Goal: Obtain resource: Download file/media

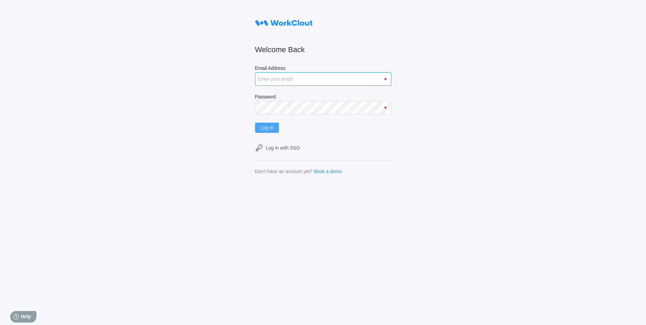
type input "[EMAIL_ADDRESS][DOMAIN_NAME]"
click at [274, 127] on span "Log In" at bounding box center [267, 127] width 13 height 5
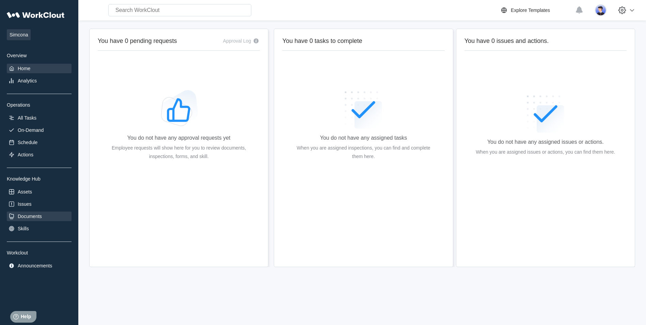
click at [30, 219] on div "Documents" at bounding box center [30, 216] width 24 height 5
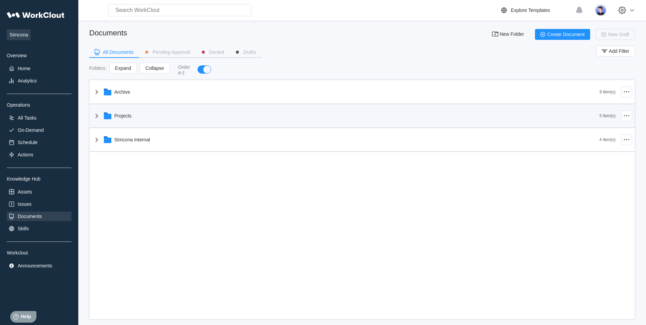
click at [99, 116] on icon at bounding box center [97, 116] width 8 height 8
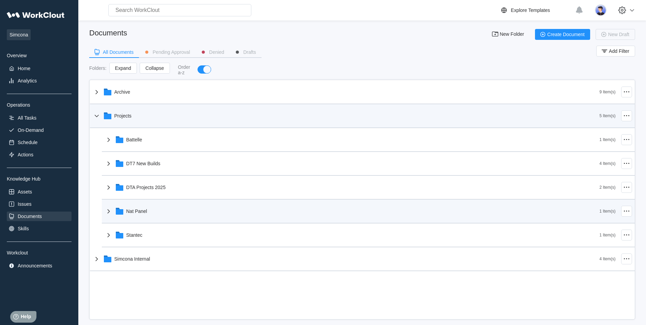
click at [127, 210] on div "Nat Panel" at bounding box center [136, 210] width 21 height 5
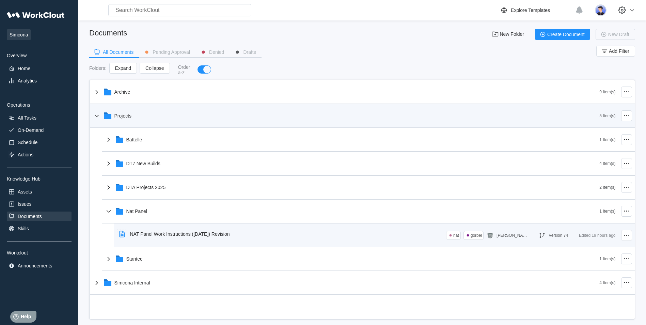
click at [167, 232] on div "NAT Panel Work Instructions ([DATE]) Revision" at bounding box center [180, 233] width 100 height 5
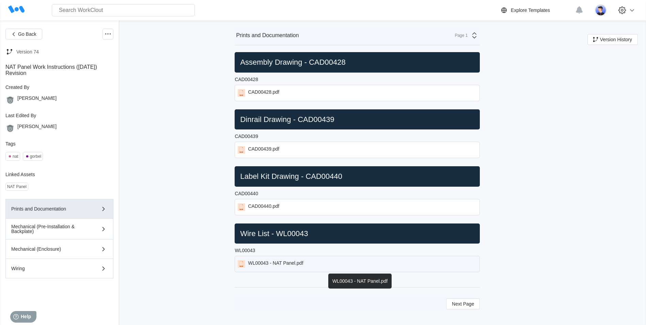
click at [275, 264] on div "WL00043 - NAT Panel.pdf" at bounding box center [275, 263] width 55 height 7
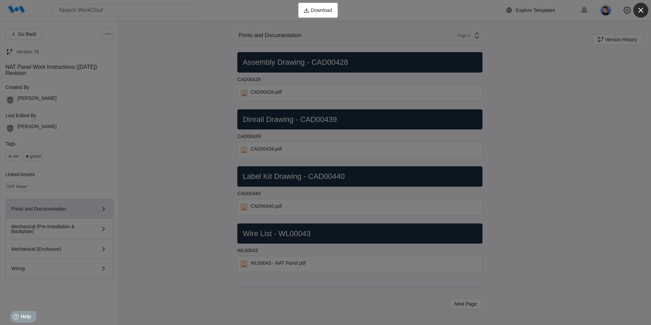
click at [640, 12] on icon "button" at bounding box center [641, 10] width 10 height 10
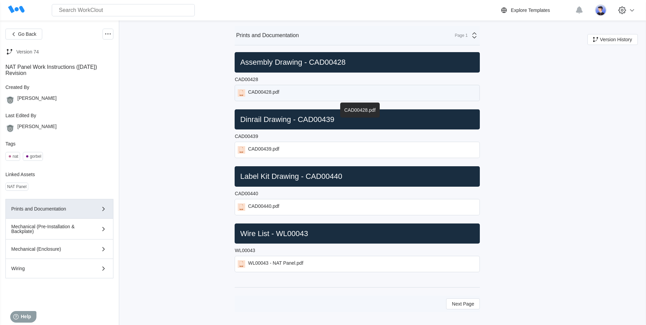
click at [269, 90] on div "CAD00428.pdf" at bounding box center [263, 92] width 31 height 7
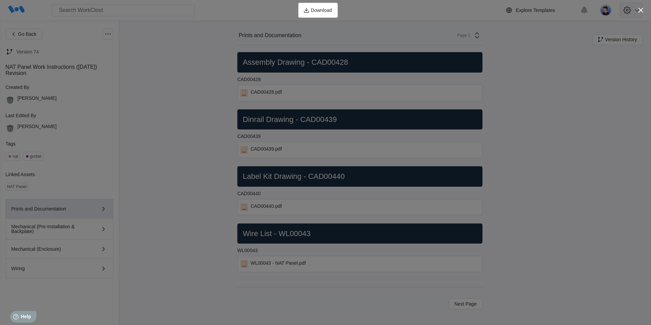
click at [640, 11] on icon "button" at bounding box center [641, 10] width 10 height 10
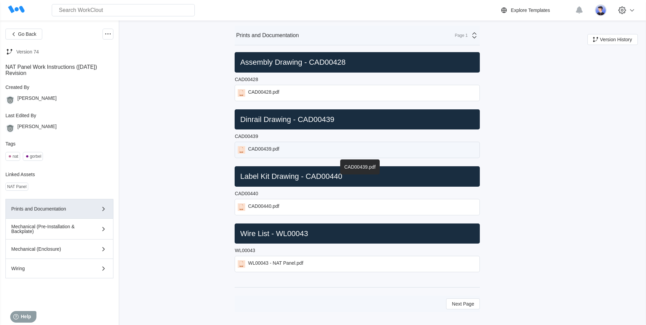
click at [269, 153] on div "CAD00439.pdf" at bounding box center [263, 149] width 31 height 7
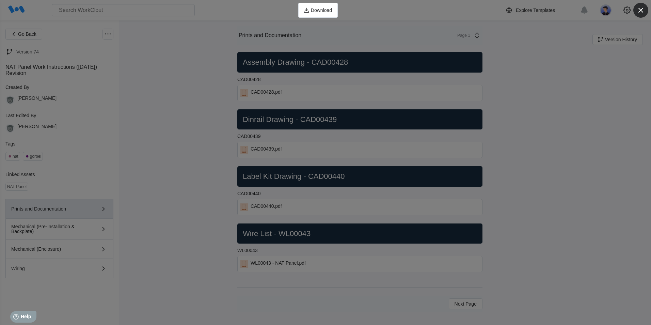
click at [640, 8] on icon "button" at bounding box center [641, 10] width 10 height 10
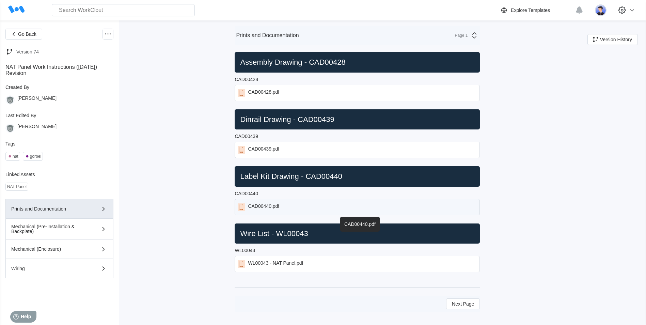
click at [269, 207] on div "CAD00440.pdf" at bounding box center [263, 206] width 31 height 7
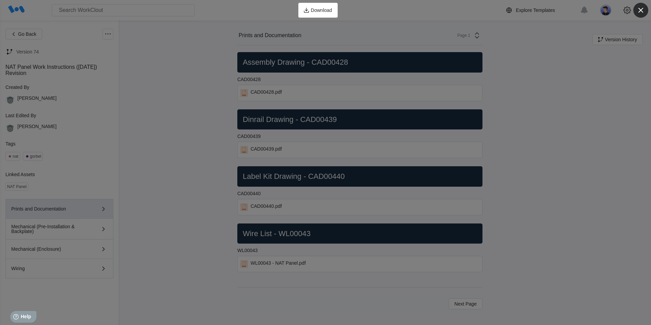
click at [641, 9] on icon "button" at bounding box center [641, 10] width 10 height 10
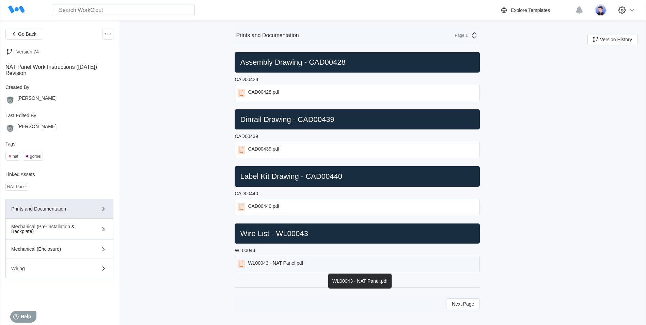
click at [273, 265] on div "WL00043 - NAT Panel.pdf" at bounding box center [275, 263] width 55 height 7
